Goal: Navigation & Orientation: Find specific page/section

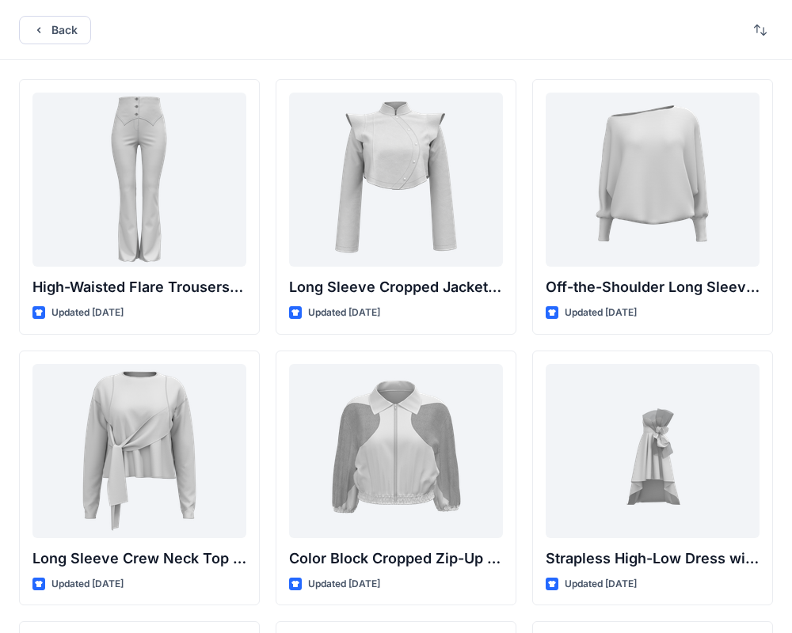
click at [414, 42] on div "Back" at bounding box center [396, 30] width 792 height 60
click at [488, 22] on div "Back" at bounding box center [396, 30] width 792 height 60
click at [515, 30] on div "Back" at bounding box center [396, 30] width 792 height 60
click at [54, 36] on button "Back" at bounding box center [55, 30] width 72 height 28
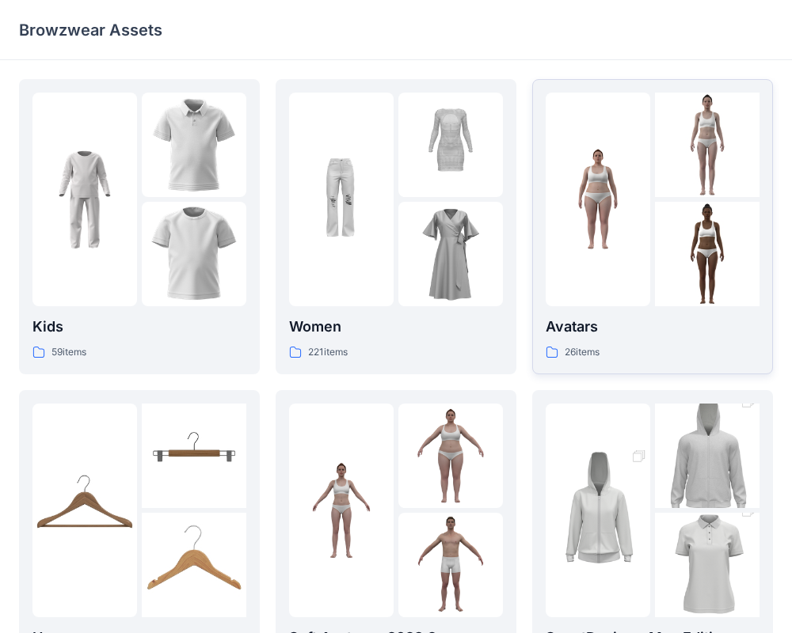
click at [636, 317] on p "Avatars" at bounding box center [652, 327] width 214 height 22
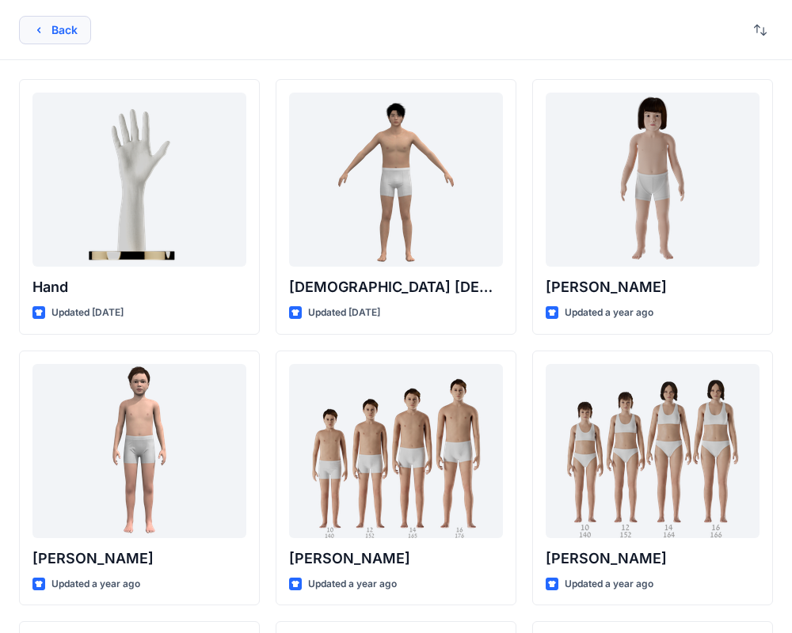
click at [39, 30] on icon "button" at bounding box center [38, 30] width 3 height 6
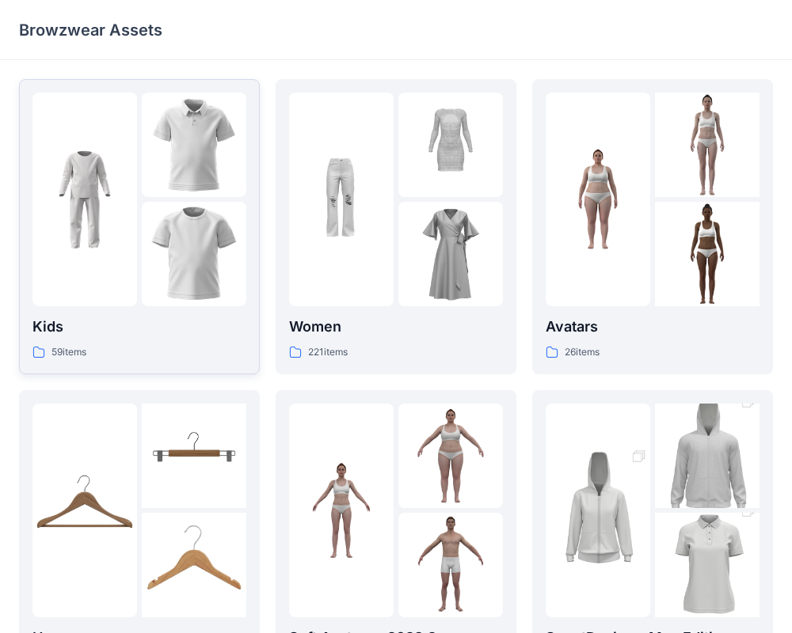
click at [163, 264] on img at bounding box center [194, 254] width 104 height 104
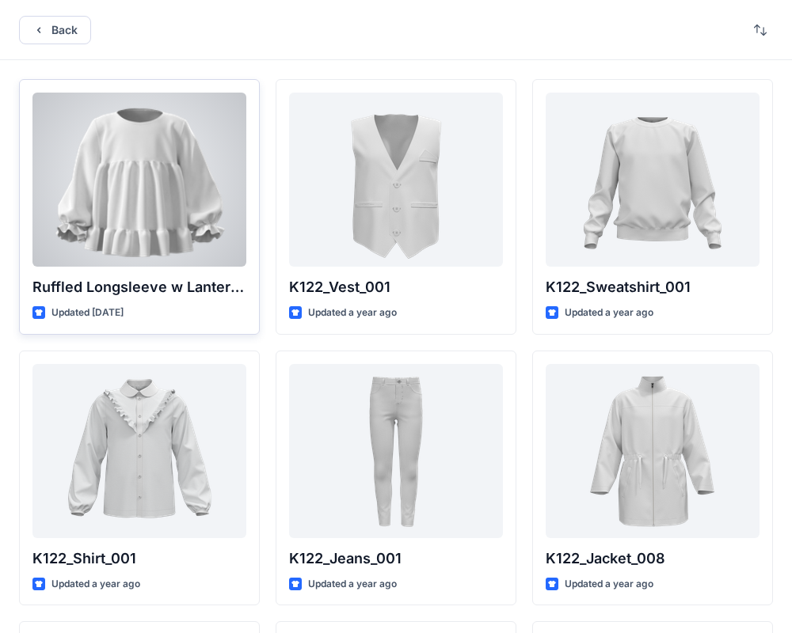
click at [145, 211] on div at bounding box center [139, 180] width 214 height 174
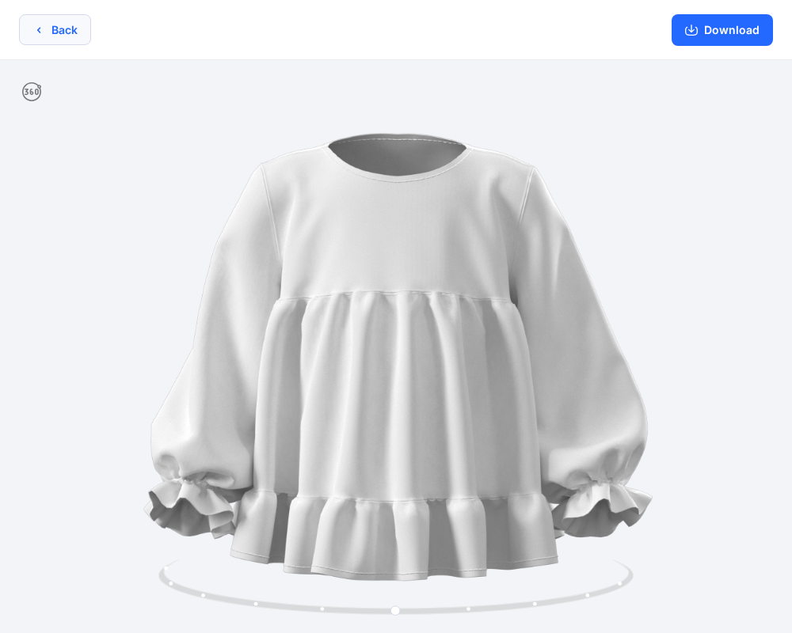
click at [62, 36] on button "Back" at bounding box center [55, 29] width 72 height 31
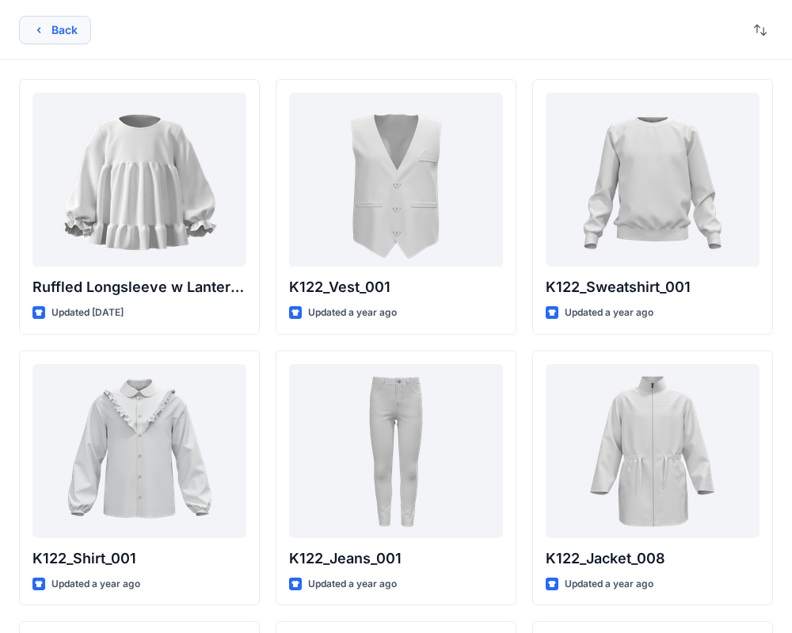
click at [55, 28] on button "Back" at bounding box center [55, 30] width 72 height 28
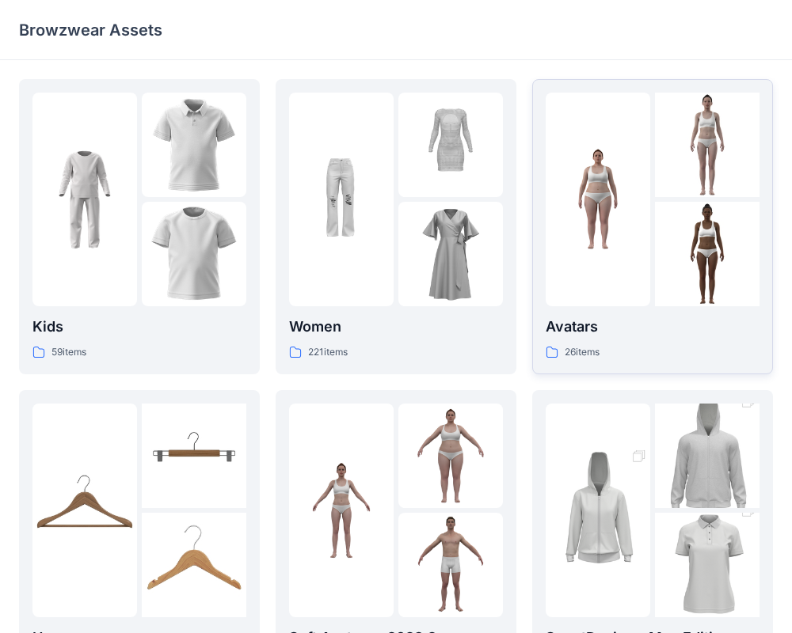
click at [632, 249] on img at bounding box center [597, 199] width 104 height 104
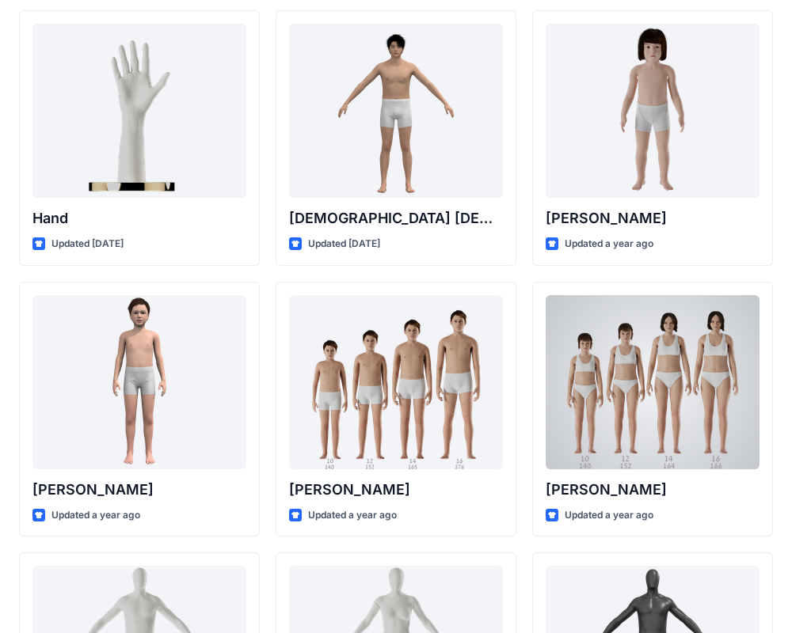
click at [657, 336] on div at bounding box center [652, 382] width 214 height 174
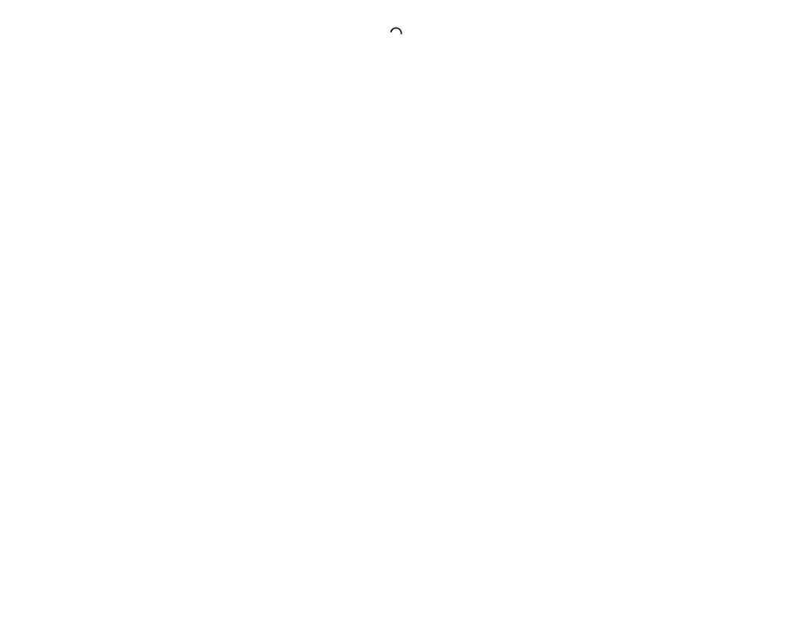
scroll to position [3, 0]
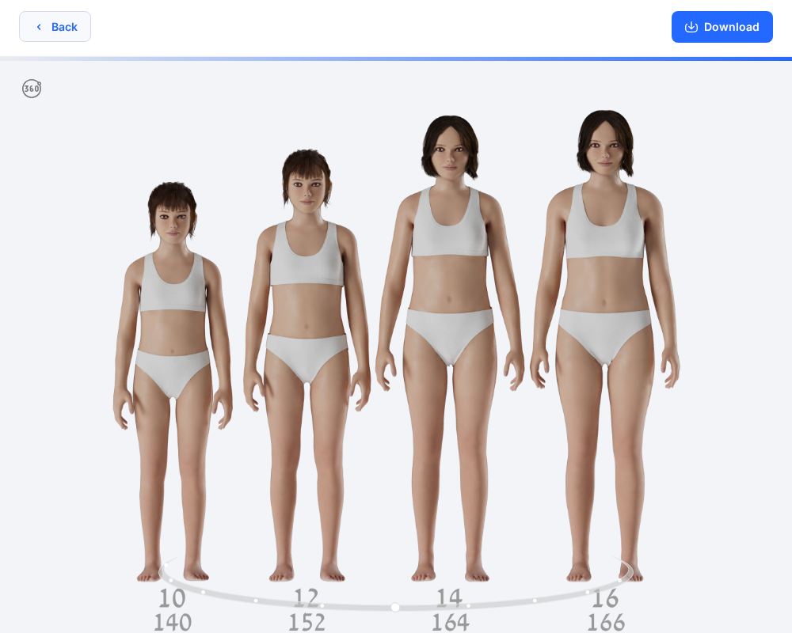
click at [55, 32] on button "Back" at bounding box center [55, 26] width 72 height 31
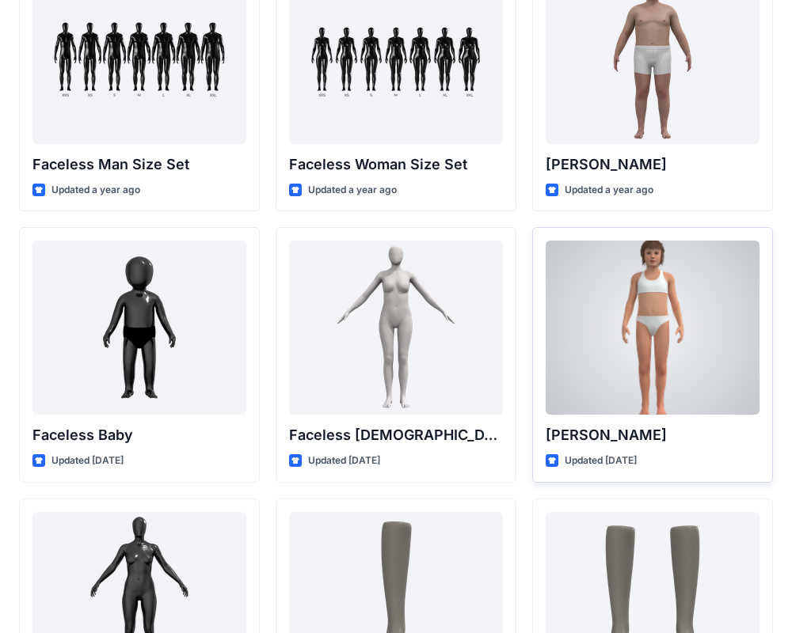
scroll to position [949, 0]
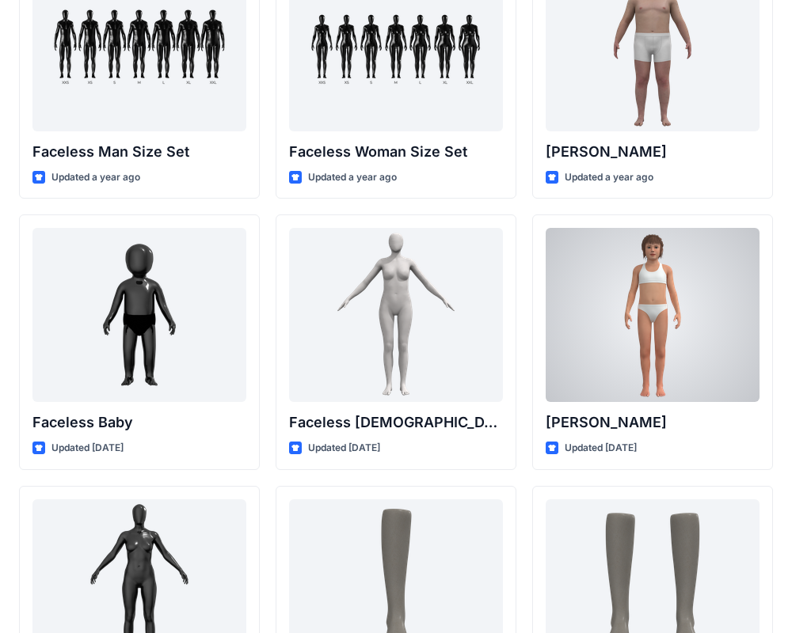
click at [659, 349] on div at bounding box center [652, 315] width 214 height 174
